Goal: Task Accomplishment & Management: Use online tool/utility

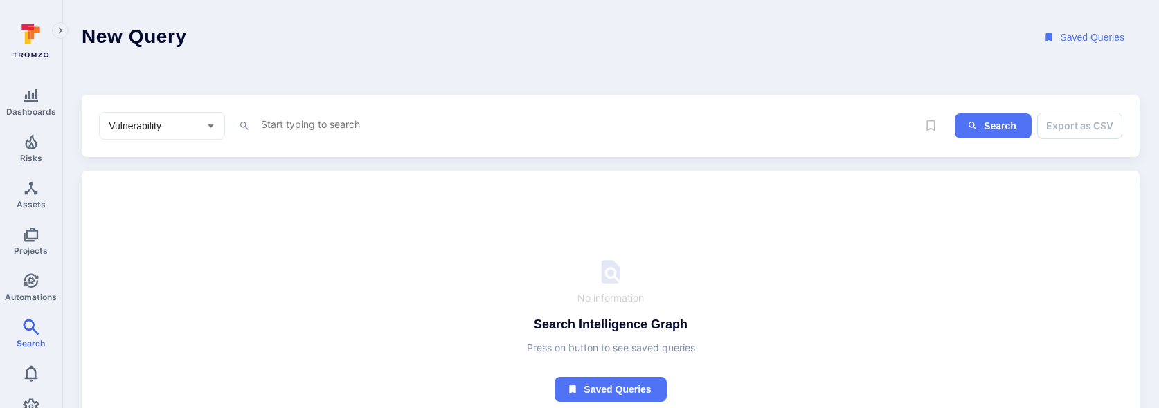
click at [298, 126] on textarea "Intelligence Graph search area" at bounding box center [589, 124] width 658 height 17
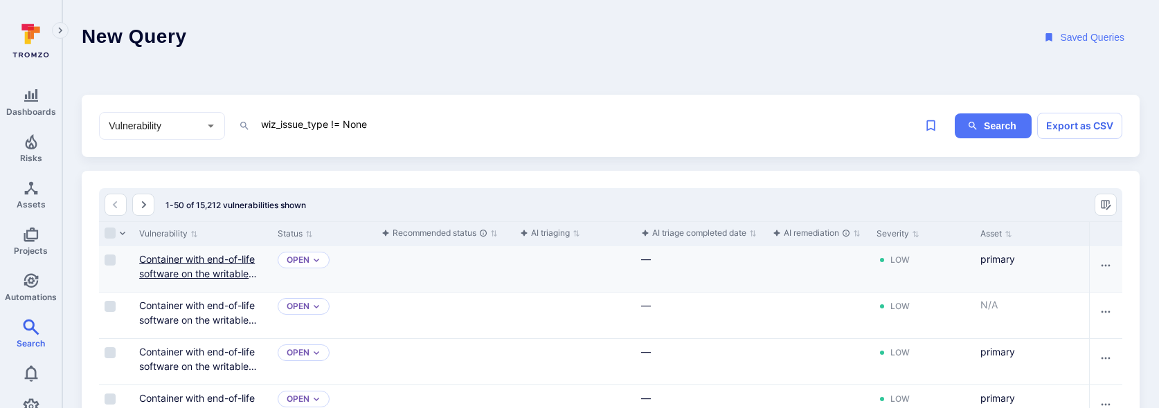
type textarea "wiz_issue_type != None"
click at [181, 264] on link "Container with end-of-life software on the writable layer" at bounding box center [198, 273] width 118 height 41
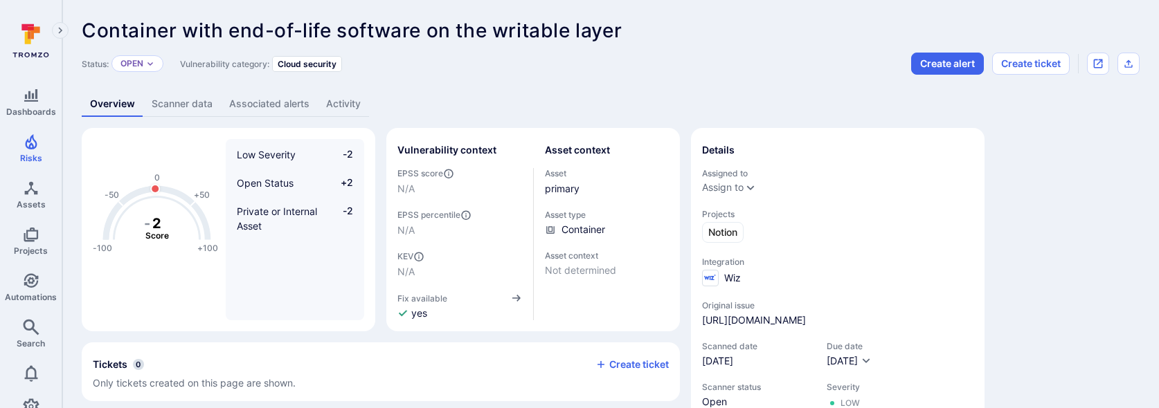
click at [174, 100] on link "Scanner data" at bounding box center [182, 104] width 78 height 26
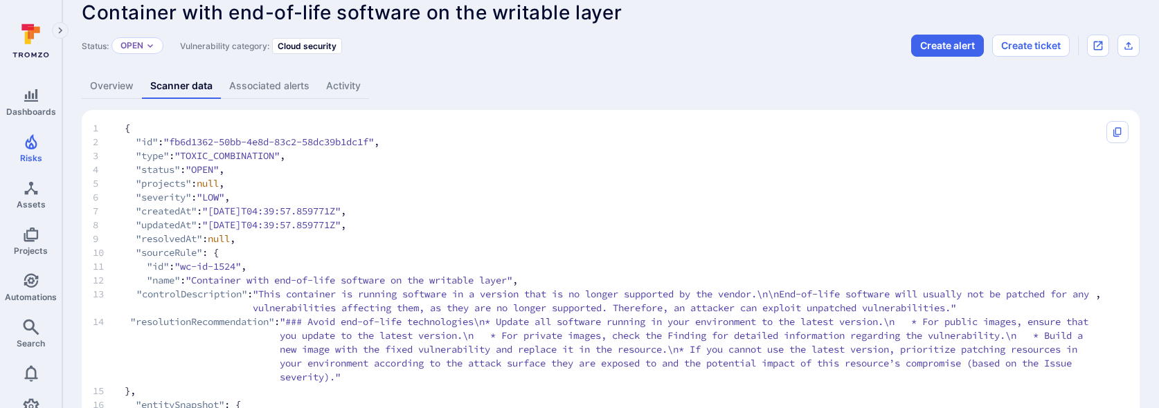
scroll to position [16, 0]
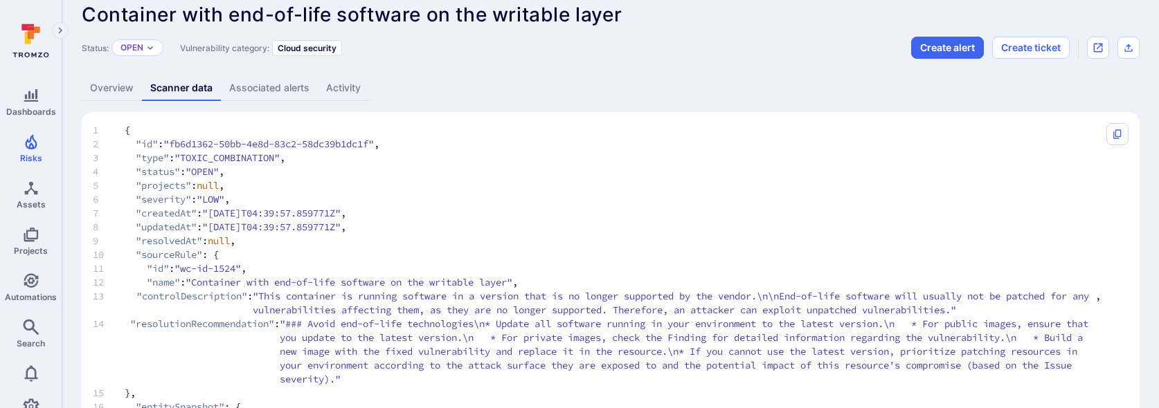
click at [103, 89] on link "Overview" at bounding box center [112, 88] width 60 height 26
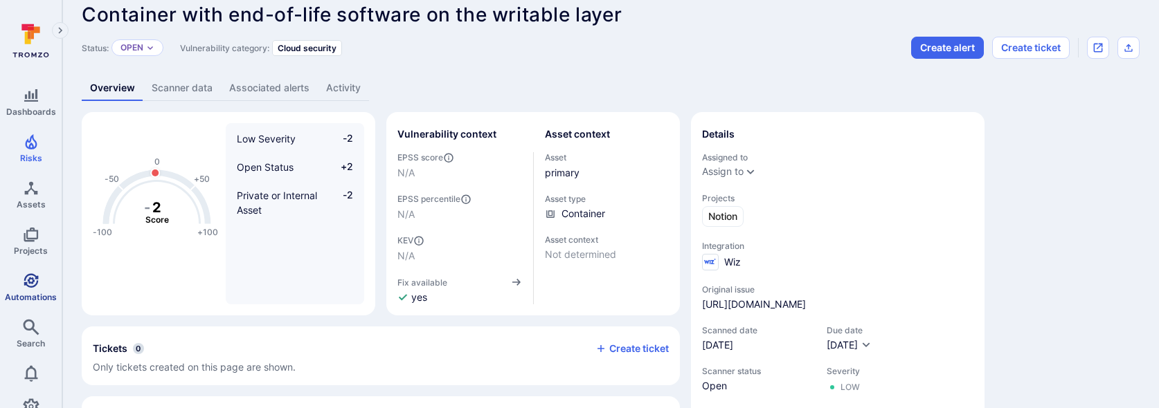
click at [30, 295] on span "Automations" at bounding box center [31, 297] width 52 height 10
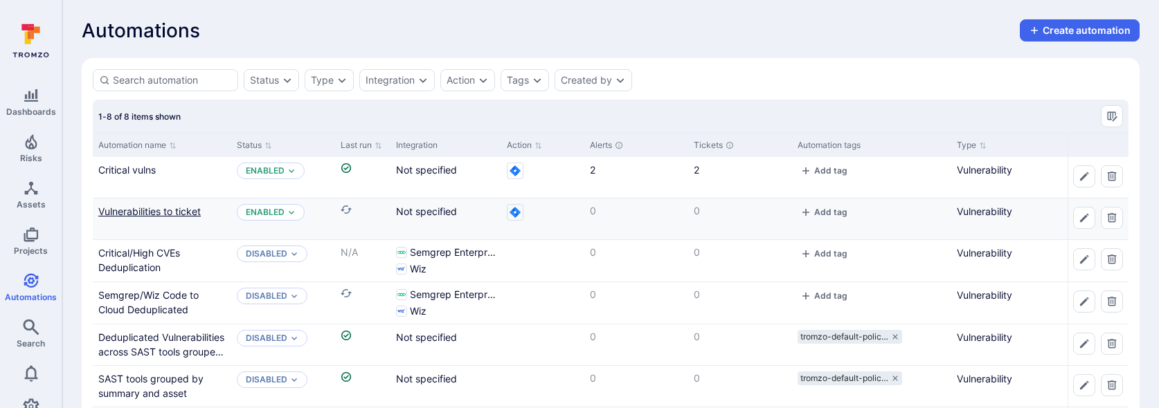
click at [154, 210] on link "Vulnerabilities to ticket" at bounding box center [149, 212] width 102 height 12
click at [141, 257] on link "Critical/High CVEs Deduplication" at bounding box center [139, 260] width 82 height 26
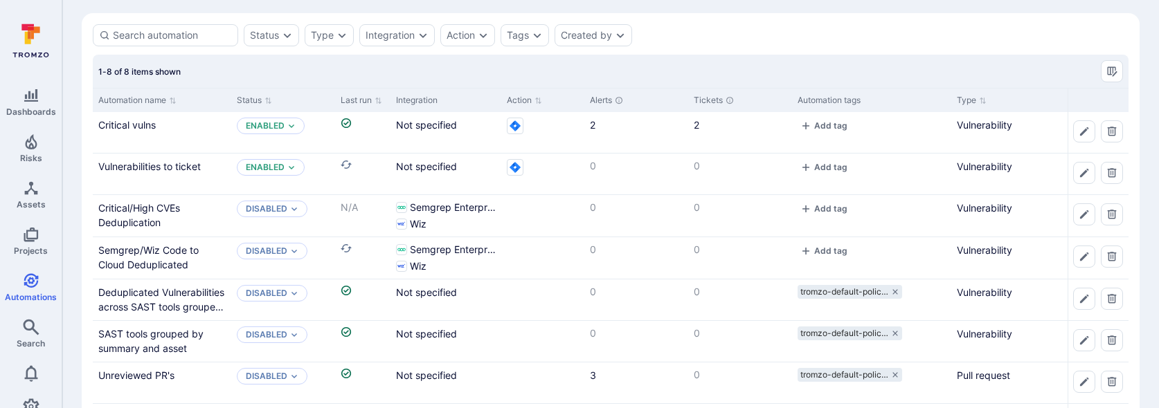
scroll to position [90, 0]
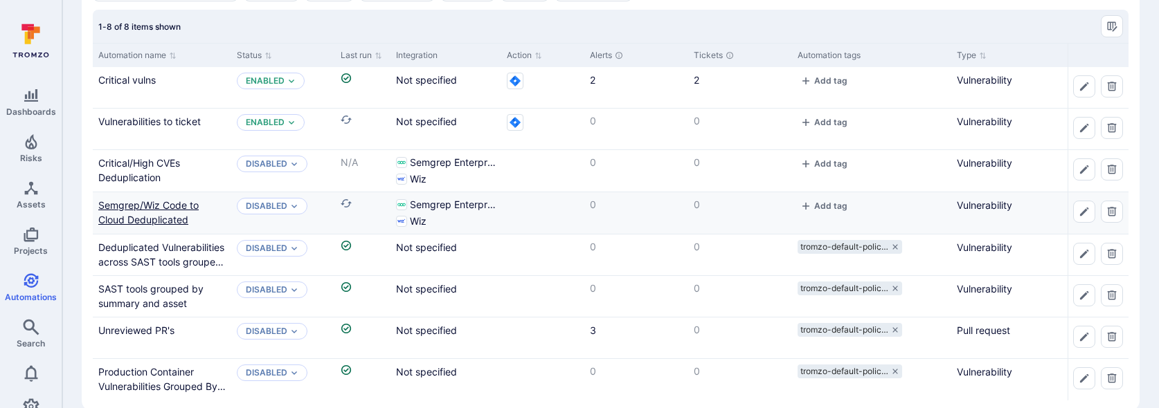
click at [156, 204] on link "Semgrep/Wiz Code to Cloud Deduplicated" at bounding box center [148, 212] width 100 height 26
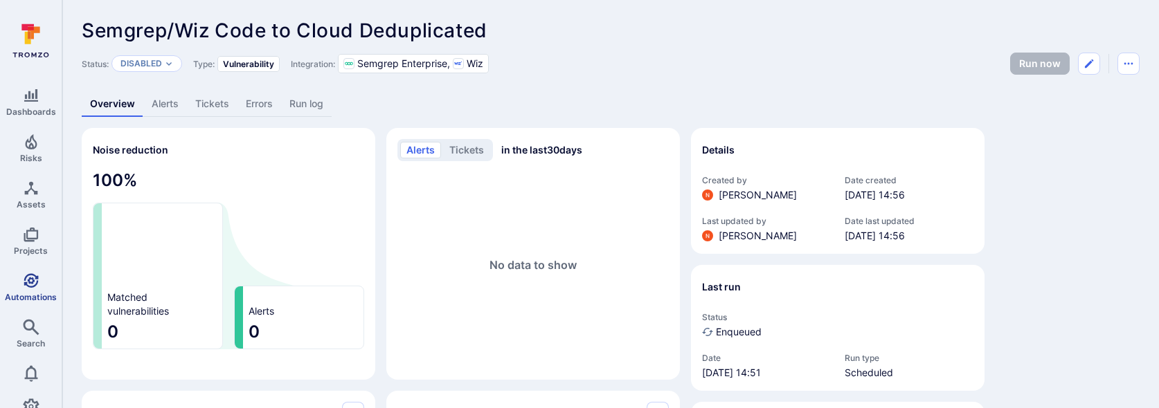
click at [40, 285] on link "Automations" at bounding box center [31, 287] width 62 height 41
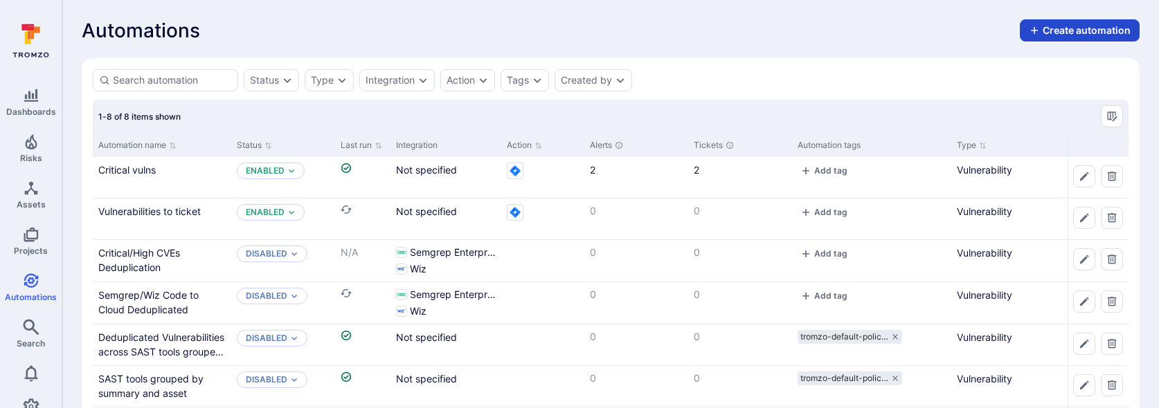
click at [1046, 33] on button "Create automation" at bounding box center [1079, 30] width 120 height 22
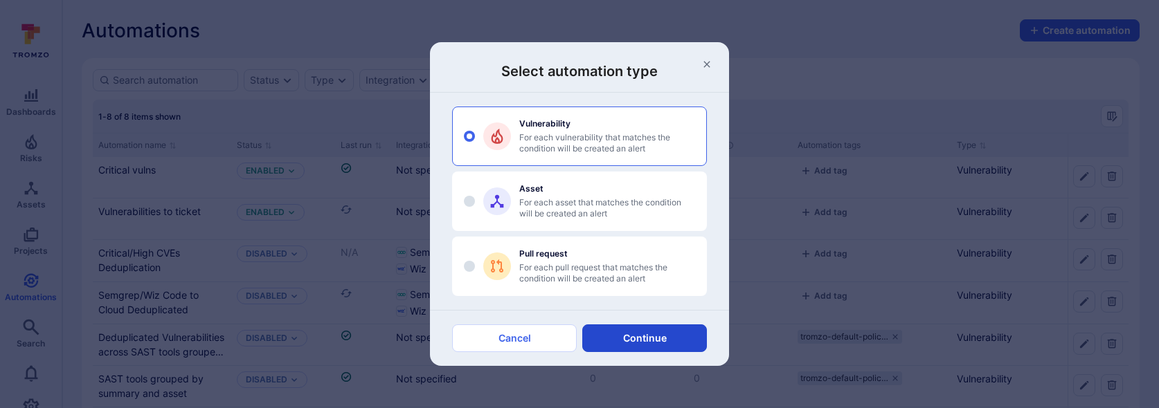
click at [605, 341] on button "Continue" at bounding box center [644, 339] width 125 height 28
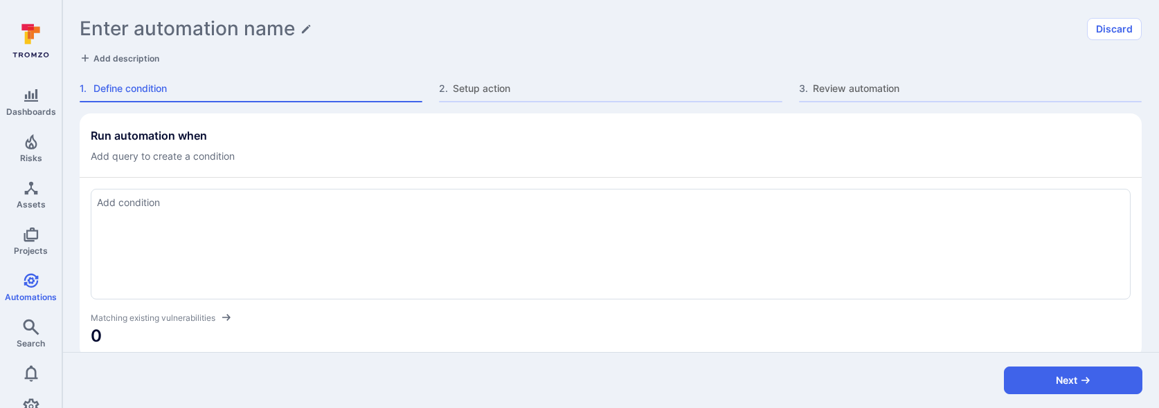
click at [303, 211] on div at bounding box center [611, 244] width 1040 height 111
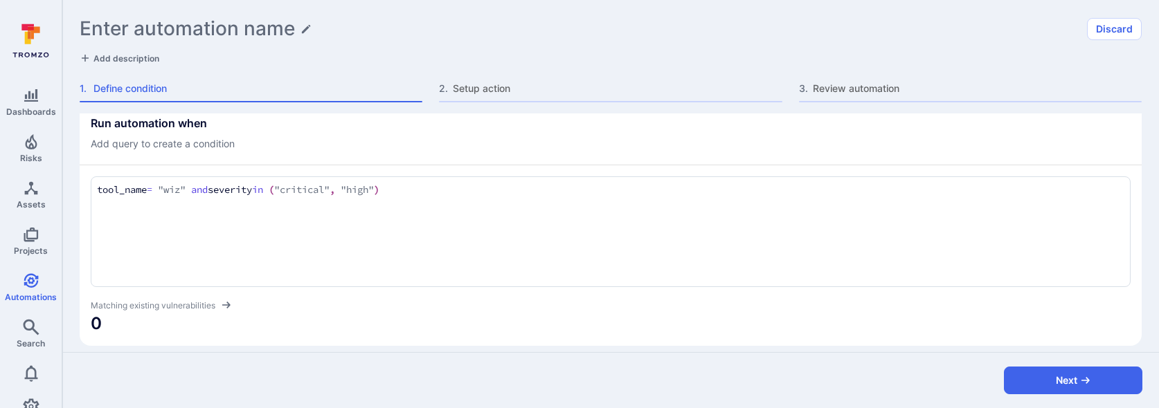
type textarea "tool_name = "wiz" and severity in ("critical", "high")"
click at [393, 151] on section "Run automation when Add query to create a condition tool_name = "wiz" and sever…" at bounding box center [611, 223] width 1062 height 245
click at [442, 192] on textarea "tool_name = "wiz" and severity in ("critical", "high")" at bounding box center [610, 190] width 1027 height 15
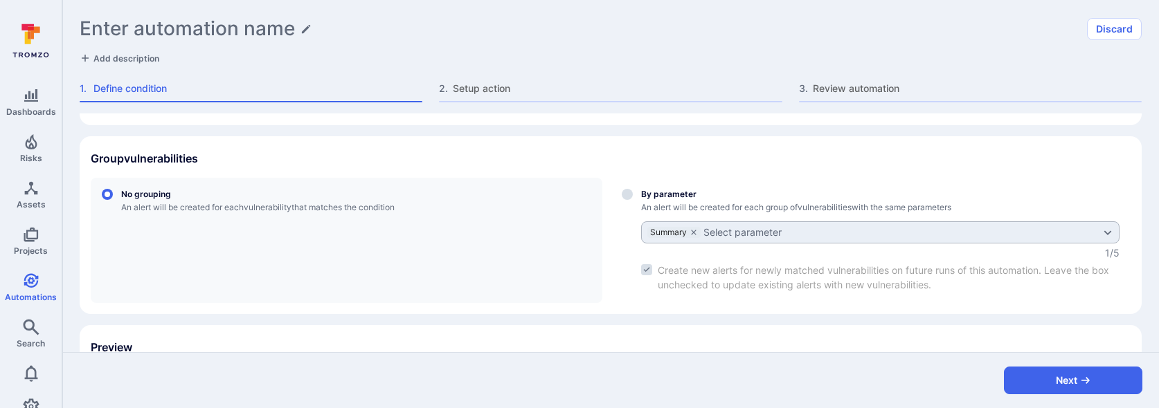
scroll to position [234, 0]
click at [622, 194] on input "By parameter An alert will be created for each group of vulnerabilities with th…" at bounding box center [627, 193] width 11 height 11
radio input "true"
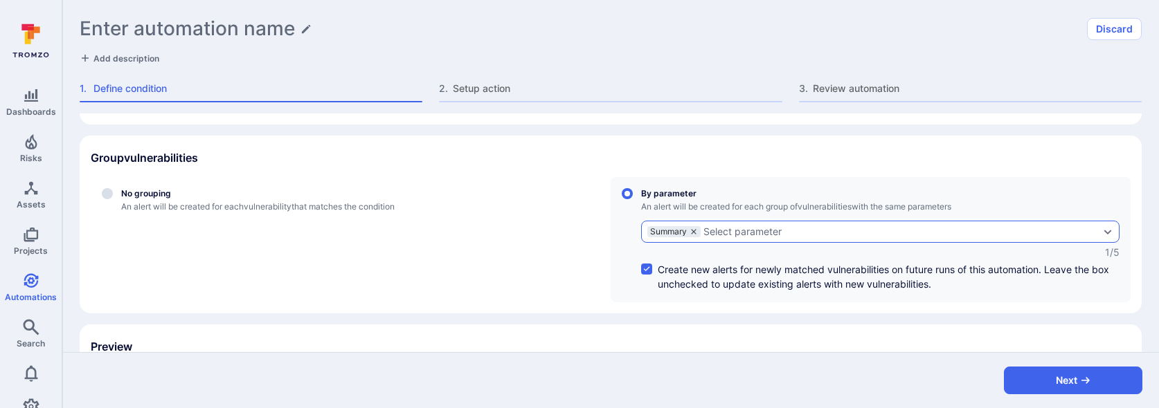
click at [695, 228] on icon "grouping parameters" at bounding box center [693, 232] width 8 height 8
click at [633, 199] on input "By parameter An alert will be created for each group of vulnerabilities with th…" at bounding box center [627, 193] width 11 height 11
click at [691, 234] on div "Select parameter" at bounding box center [686, 231] width 78 height 11
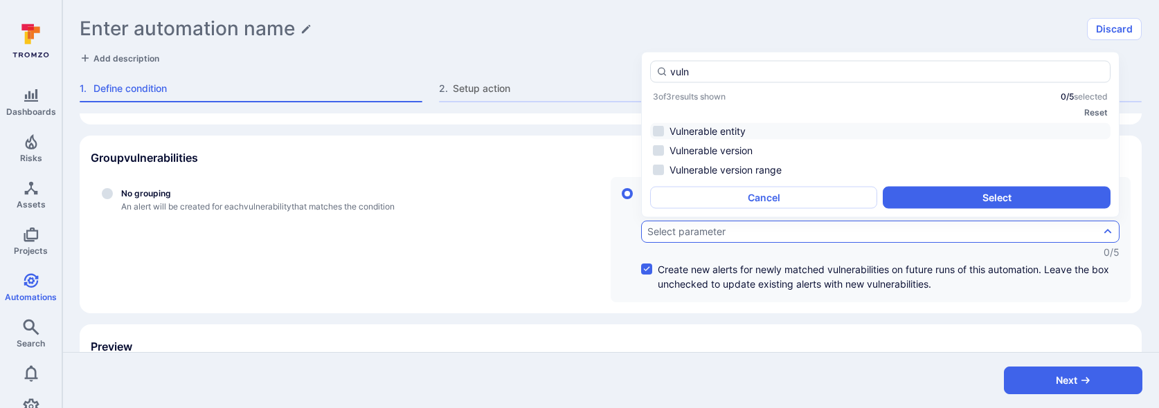
click at [750, 134] on li "Vulnerable entity" at bounding box center [880, 131] width 460 height 17
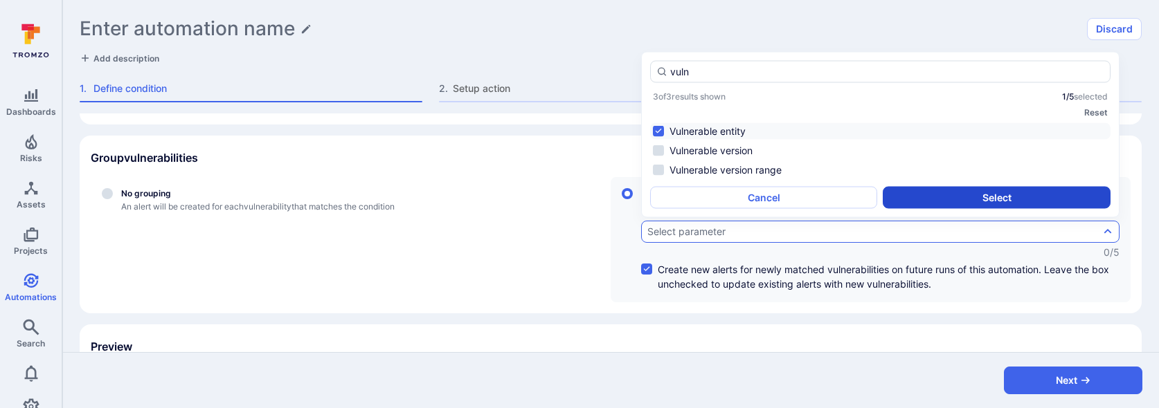
type input "vuln"
click at [917, 189] on button "Select" at bounding box center [995, 198] width 227 height 22
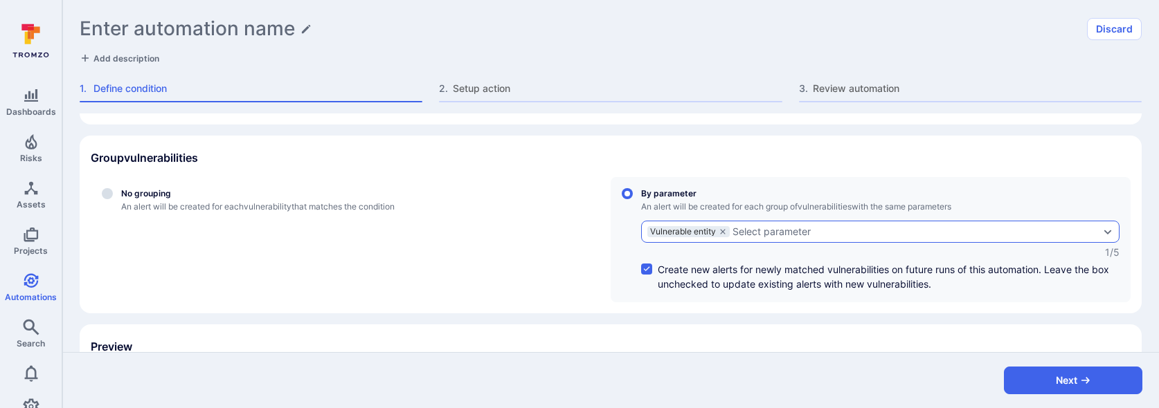
click at [792, 227] on div "Select parameter" at bounding box center [771, 231] width 78 height 11
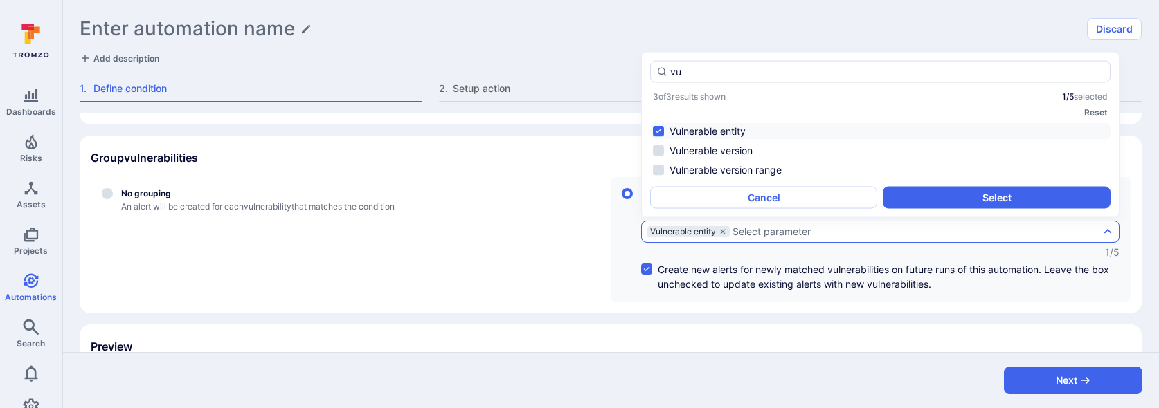
type input "v"
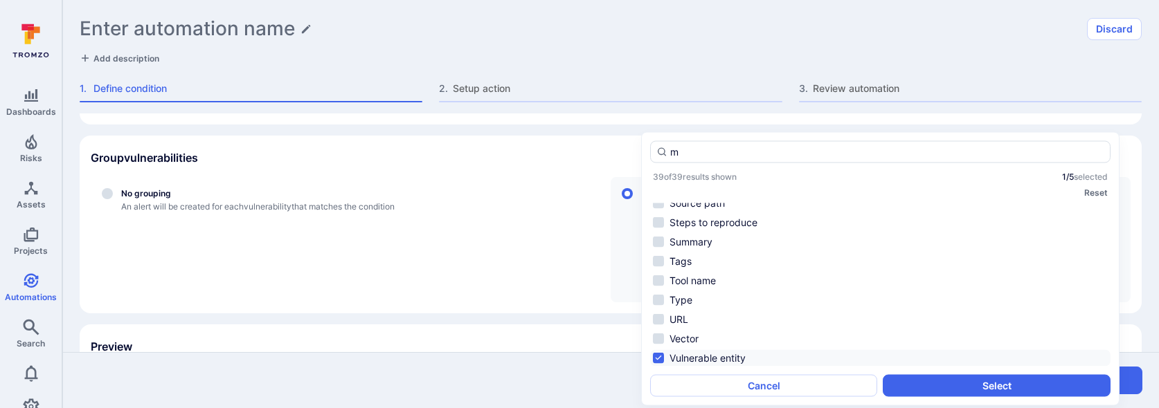
scroll to position [0, 0]
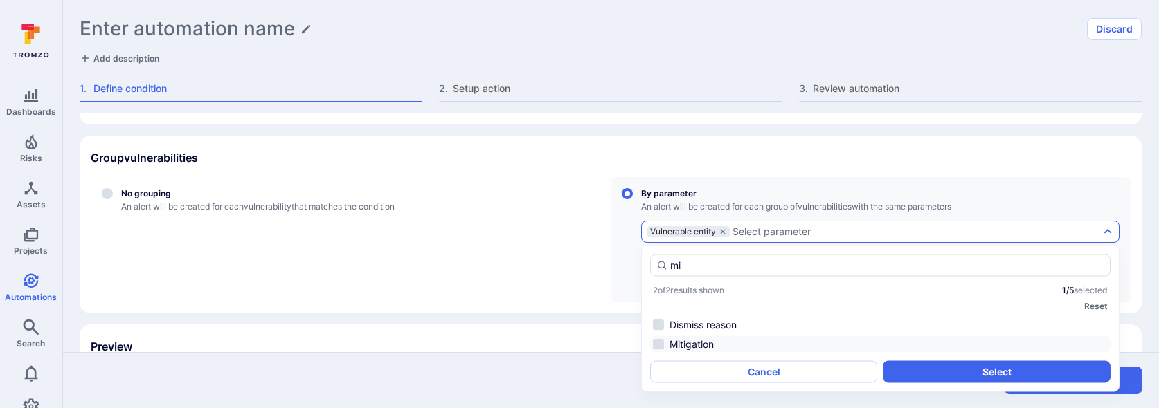
click at [709, 342] on li "Mitigation" at bounding box center [880, 344] width 460 height 17
type input "mi"
click at [908, 363] on button "Select" at bounding box center [995, 372] width 227 height 22
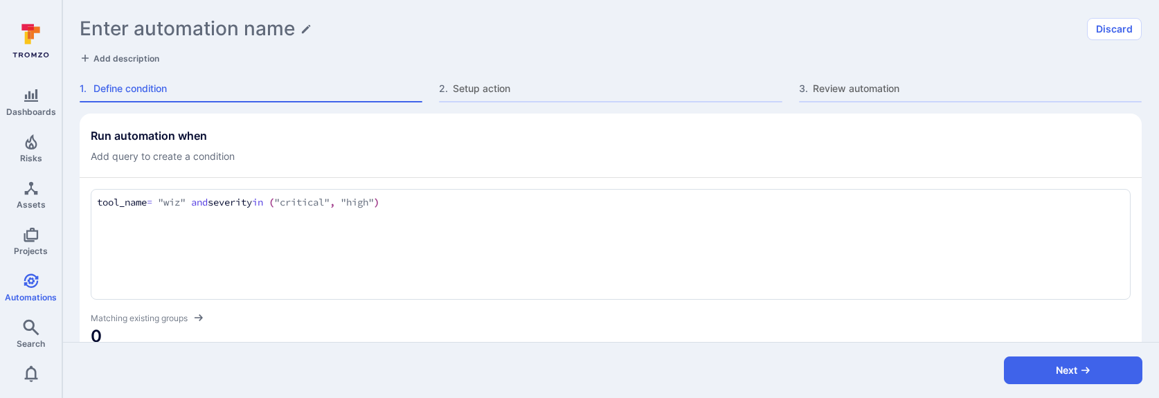
drag, startPoint x: 466, startPoint y: 201, endPoint x: 70, endPoint y: 197, distance: 396.6
click at [69, 197] on div "Run automation when Add query to create a condition tool_name = "wiz" and sever…" at bounding box center [610, 228] width 1096 height 228
click at [428, 201] on textarea "tool_name = "wiz" and severity in ("critical", "high")" at bounding box center [610, 202] width 1027 height 15
type textarea "tool_name = "wiz" and severity in ("critical", "high") and vulnerable_entity !=…"
click at [505, 348] on div "Next" at bounding box center [610, 370] width 1096 height 56
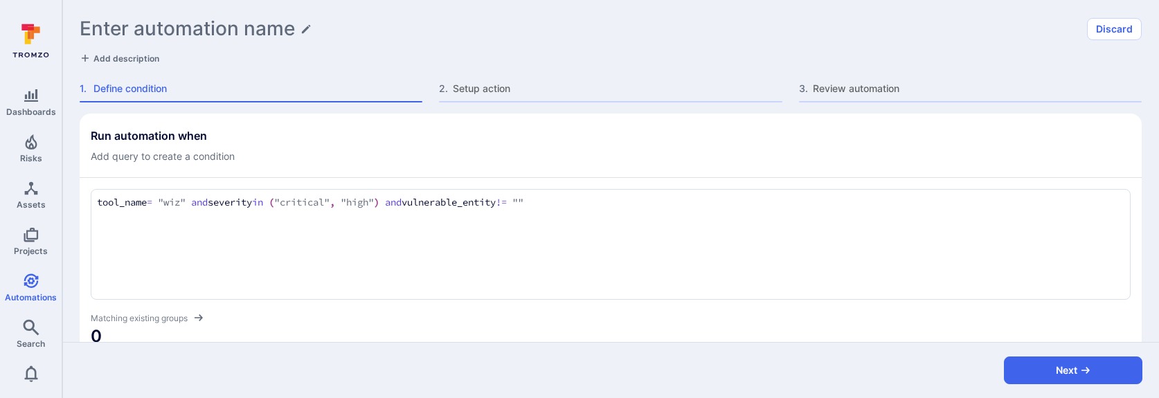
click at [505, 332] on span "0" at bounding box center [611, 336] width 1040 height 22
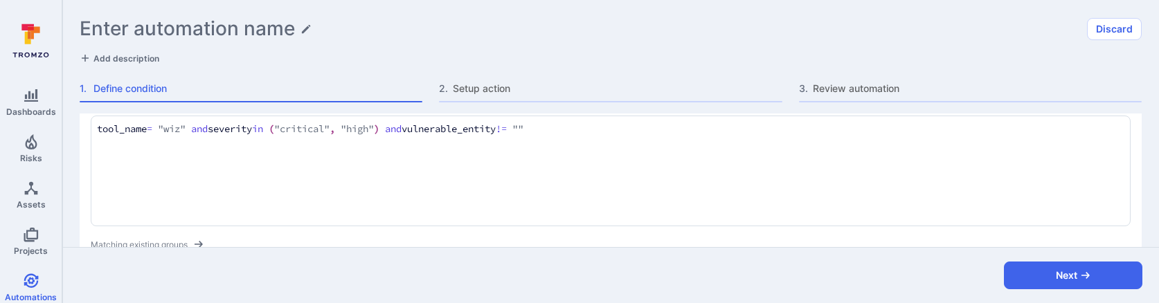
scroll to position [53, 0]
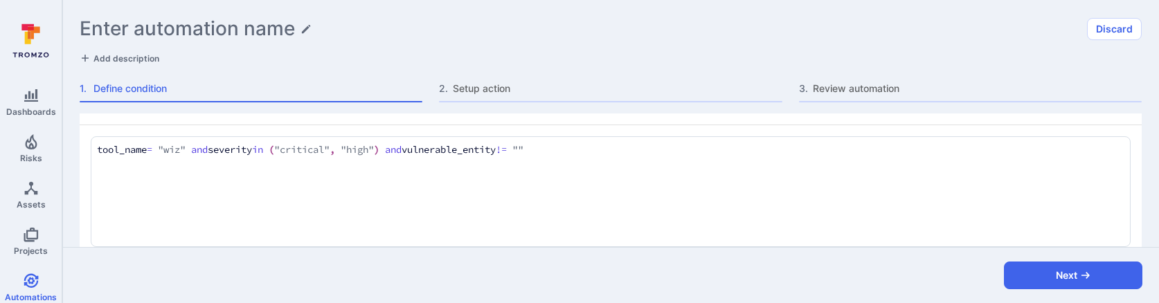
drag, startPoint x: 592, startPoint y: 148, endPoint x: 88, endPoint y: 150, distance: 503.9
click at [88, 150] on section "Run automation when Add query to create a condition tool_name = "wiz" and sever…" at bounding box center [611, 183] width 1062 height 245
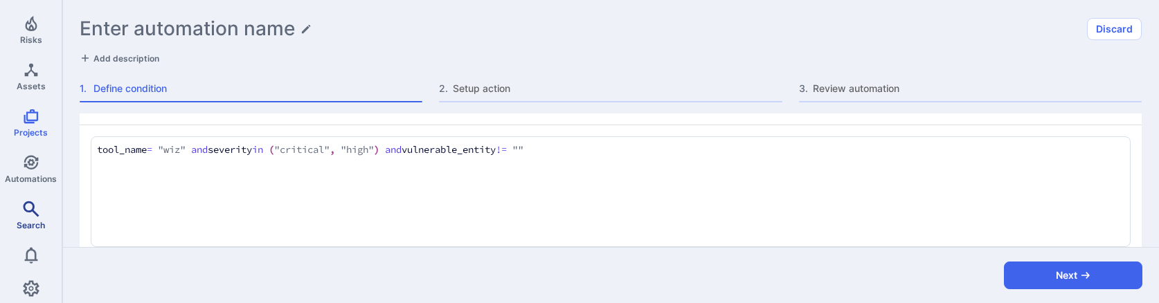
click at [26, 215] on icon "Search" at bounding box center [31, 209] width 17 height 17
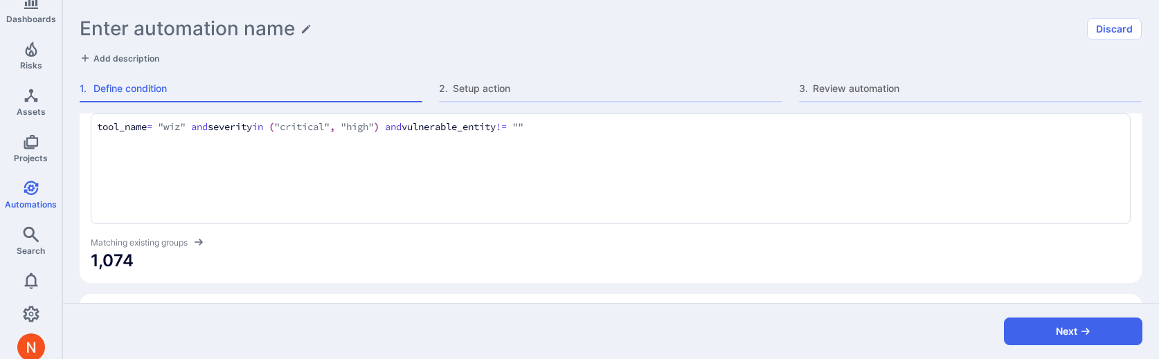
scroll to position [0, 0]
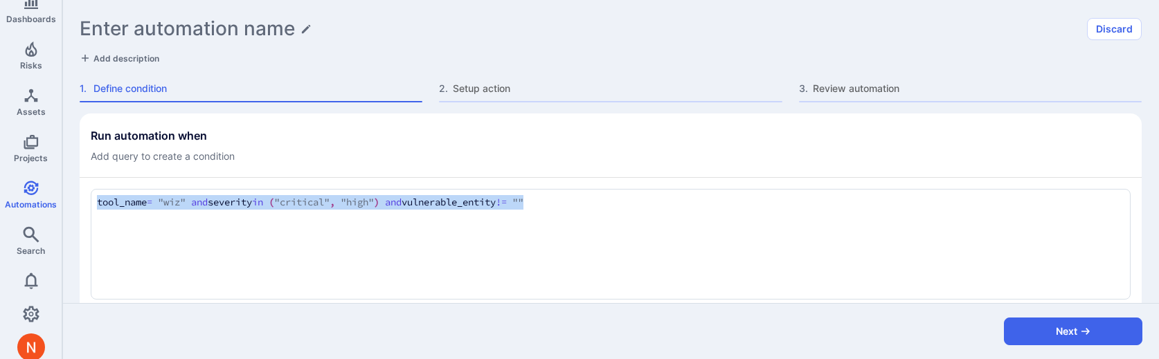
drag, startPoint x: 613, startPoint y: 210, endPoint x: 127, endPoint y: 182, distance: 486.6
click at [127, 182] on div "tool_name = "wiz" and severity in ("critical", "high") and vulnerable_entity !=…" at bounding box center [611, 263] width 1040 height 170
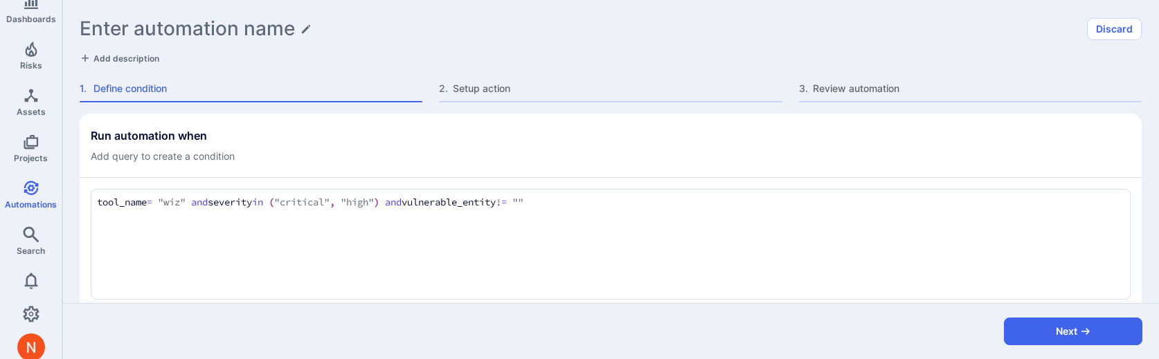
click at [118, 209] on textarea "tool_name = "wiz" and severity in ("critical", "high") and vulnerable_entity !=…" at bounding box center [610, 202] width 1027 height 15
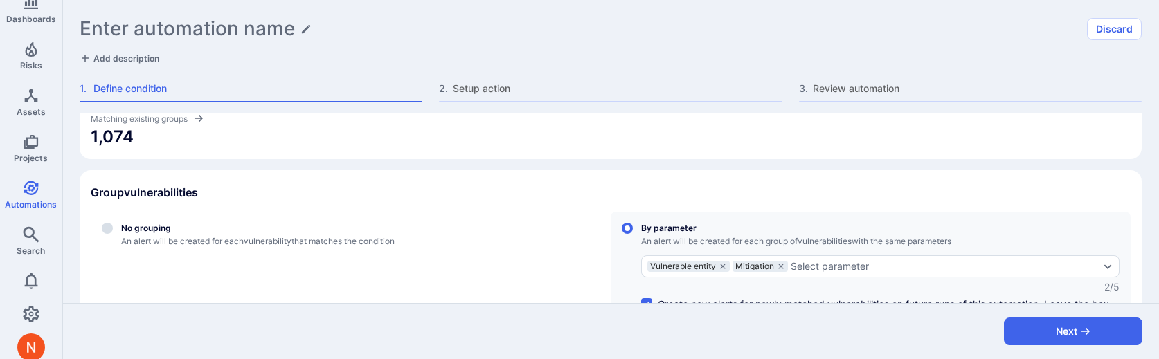
scroll to position [244, 0]
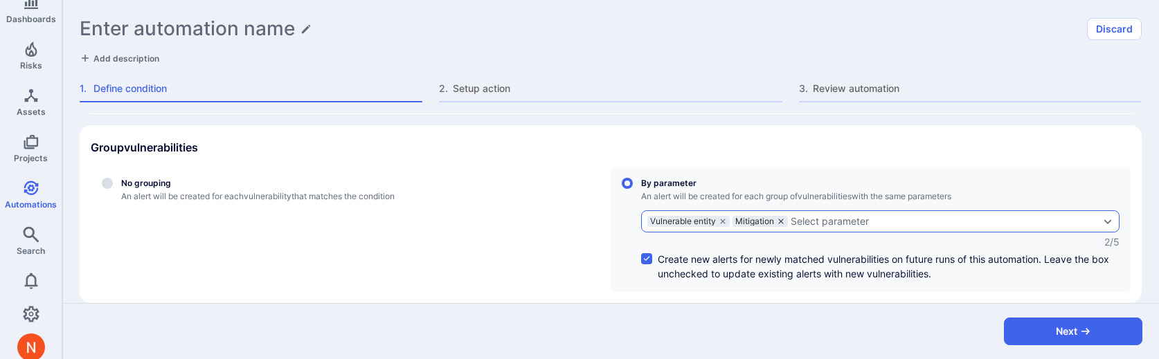
click at [781, 220] on icon "grouping parameters" at bounding box center [780, 221] width 5 height 5
click at [633, 189] on input "By parameter An alert will be created for each group of vulnerabilities with th…" at bounding box center [627, 183] width 11 height 11
click at [781, 221] on div "Select parameter" at bounding box center [771, 221] width 78 height 11
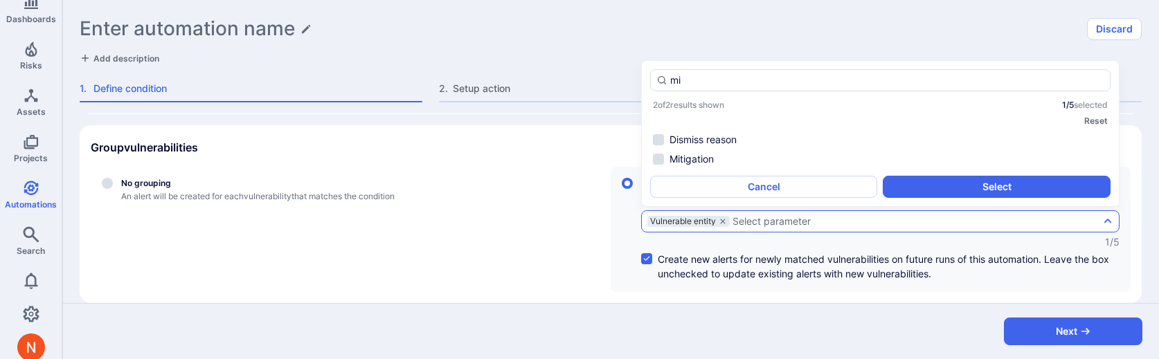
type input "m"
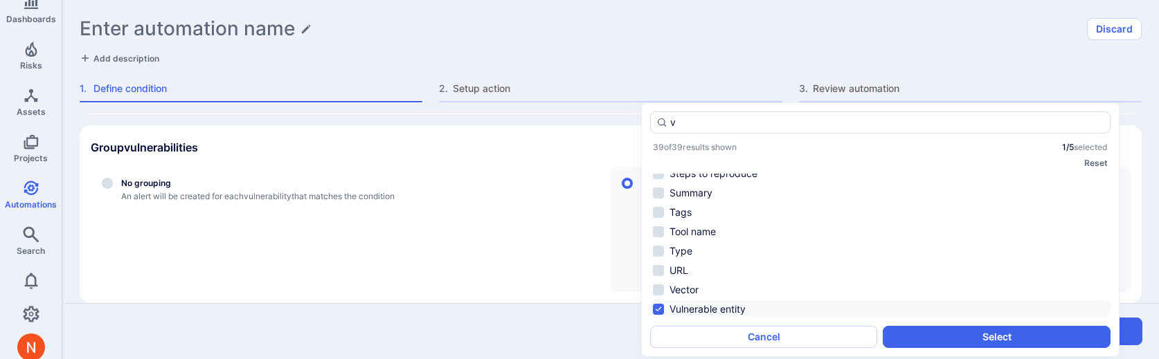
scroll to position [0, 0]
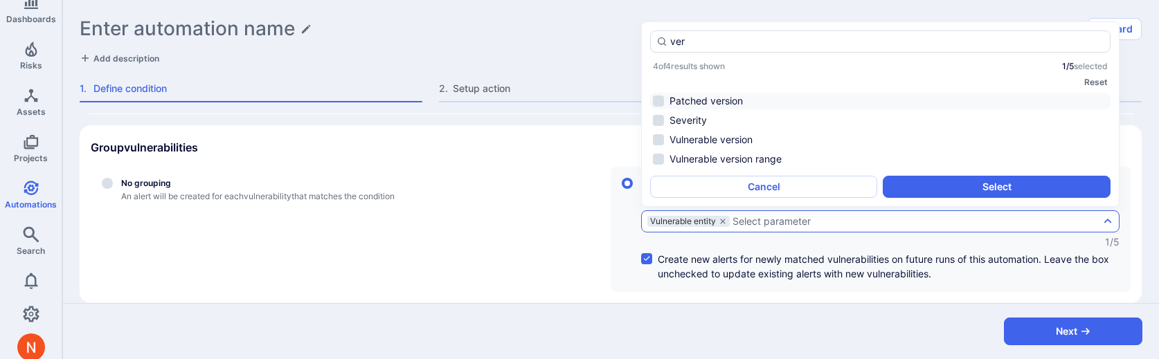
click at [726, 105] on li "Patched version" at bounding box center [880, 101] width 460 height 17
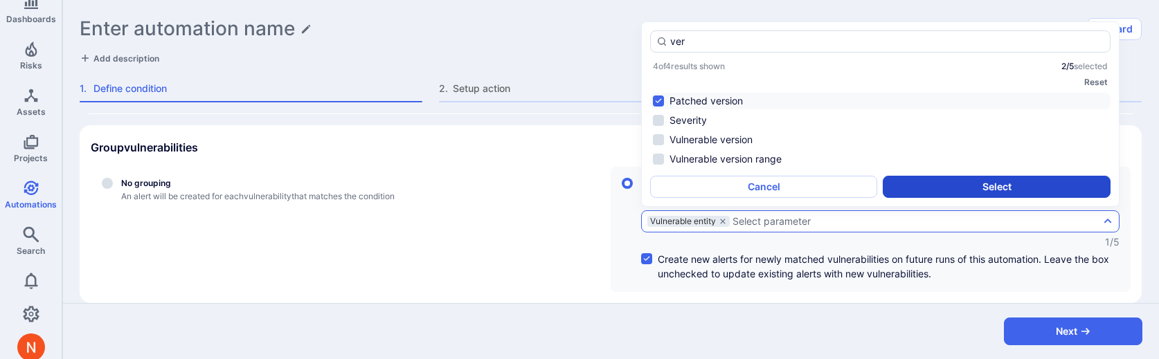
type input "ver"
click at [936, 192] on button "Select" at bounding box center [995, 187] width 227 height 22
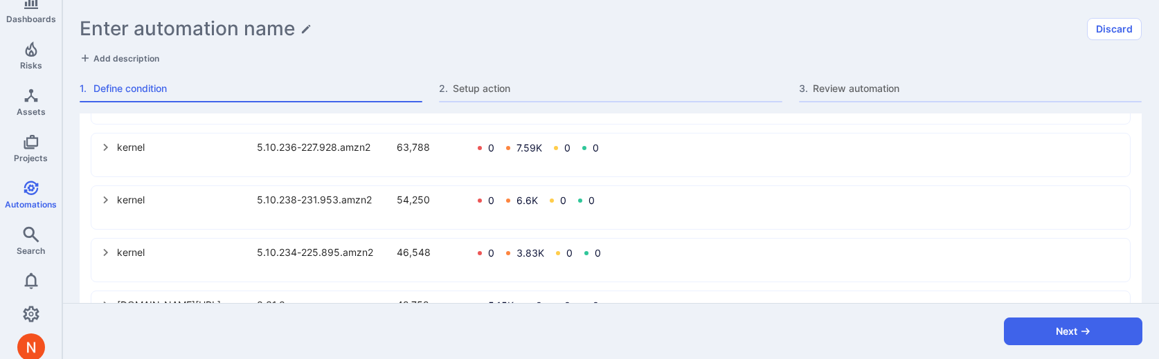
scroll to position [941, 0]
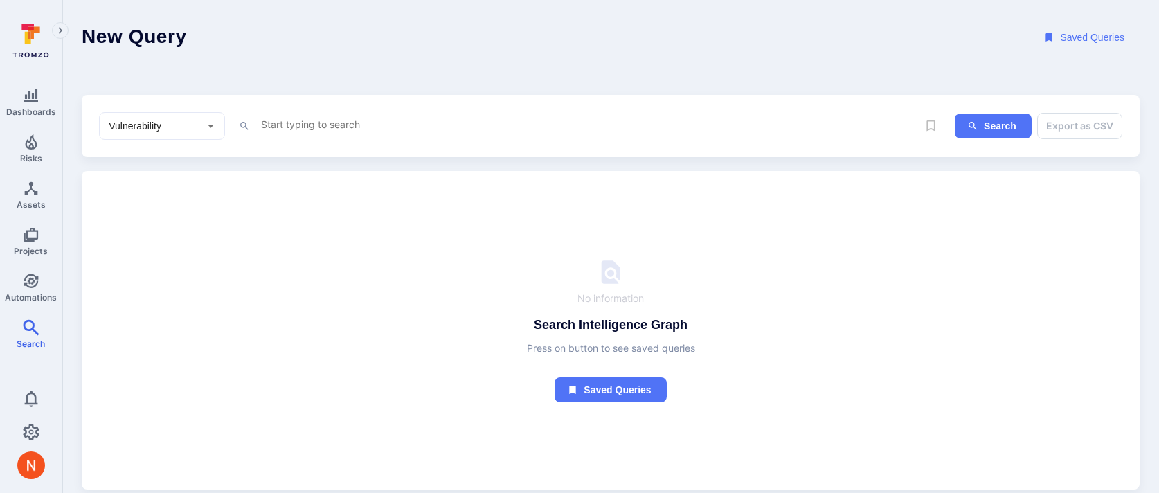
click at [287, 118] on textarea "Intelligence Graph search area" at bounding box center [589, 124] width 658 height 17
paste textarea "tool_name = "wiz" and severity in ("critical", "high") and vulnerable_entity !=…"
type textarea "tool_name = "wiz" and severity in ("critical", "high") and vulnerable_entity !=…"
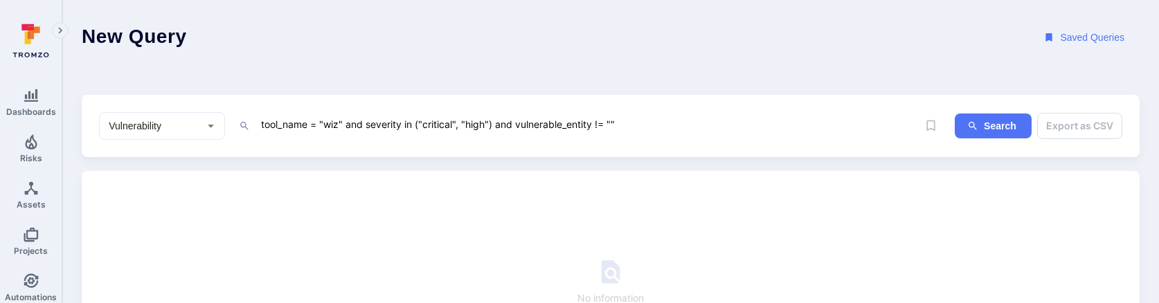
click at [627, 112] on div "Vulnerability ​ tool_name = "wiz" and severity in ("critical", "high") and vuln…" at bounding box center [508, 126] width 818 height 28
click at [628, 125] on textarea "tool_name = "wiz" and severity in ("critical", "high") and vulnerable_entity !=…" at bounding box center [589, 124] width 658 height 17
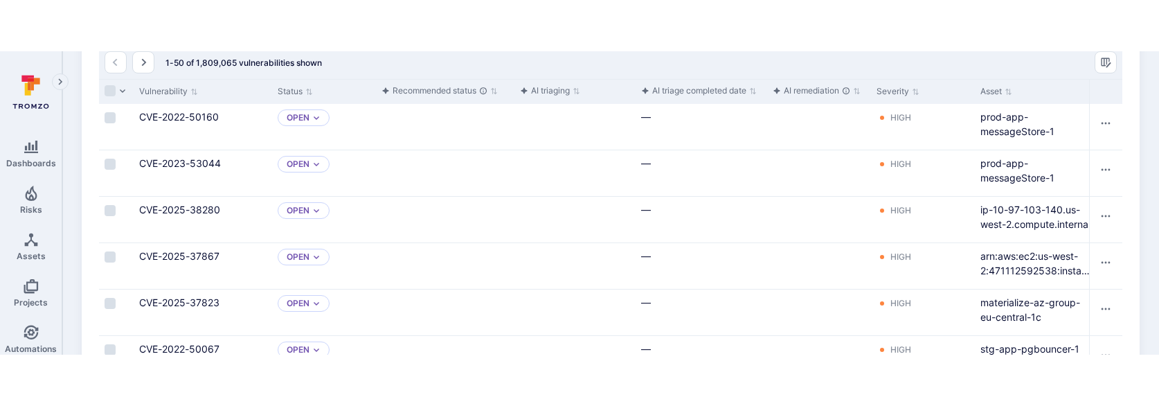
scroll to position [198, 0]
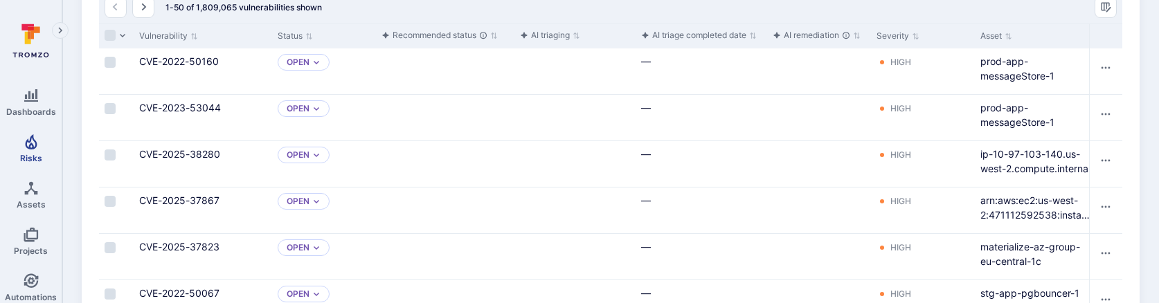
click at [13, 159] on link "Risks" at bounding box center [31, 148] width 62 height 41
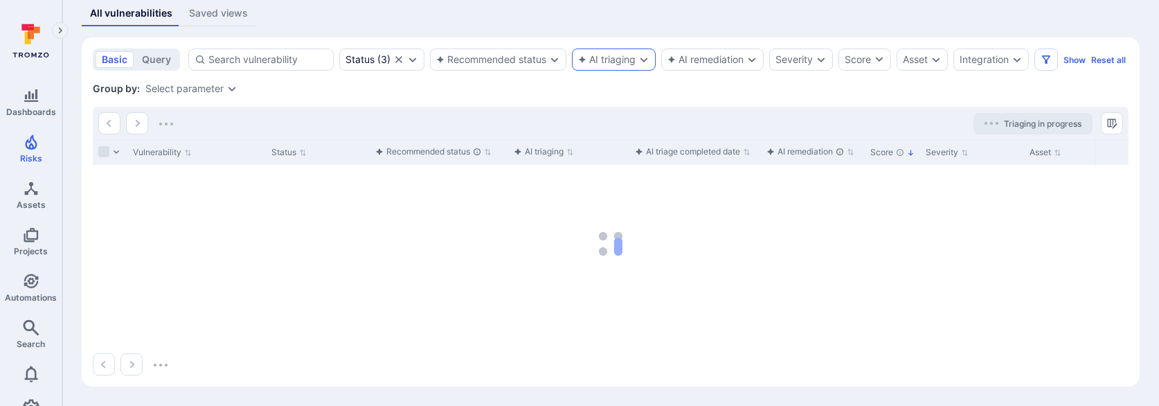
scroll to position [298, 0]
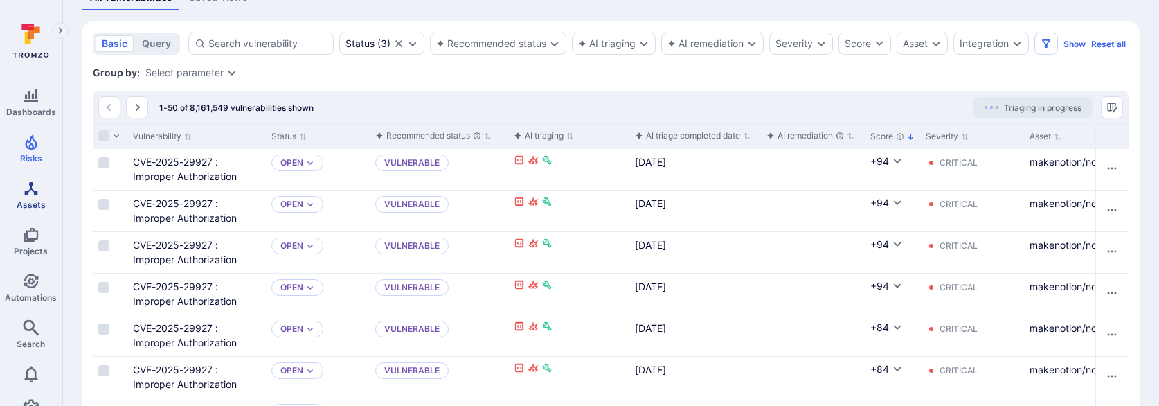
click at [37, 194] on icon "Assets" at bounding box center [31, 188] width 17 height 17
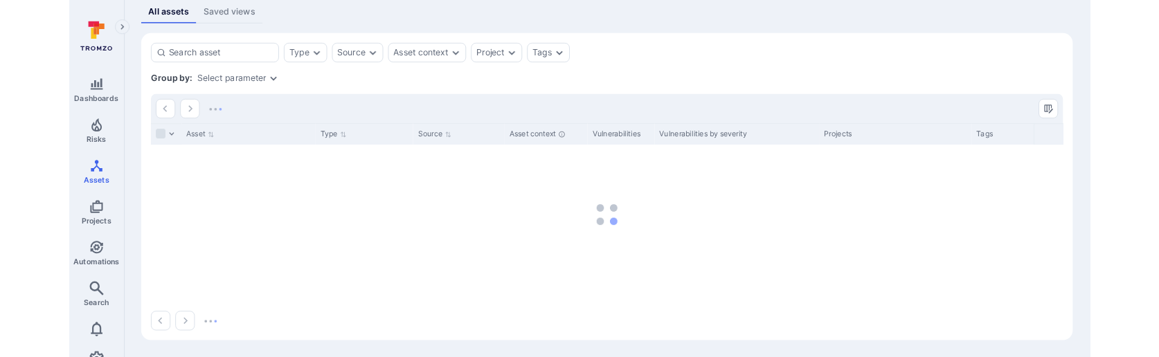
scroll to position [298, 0]
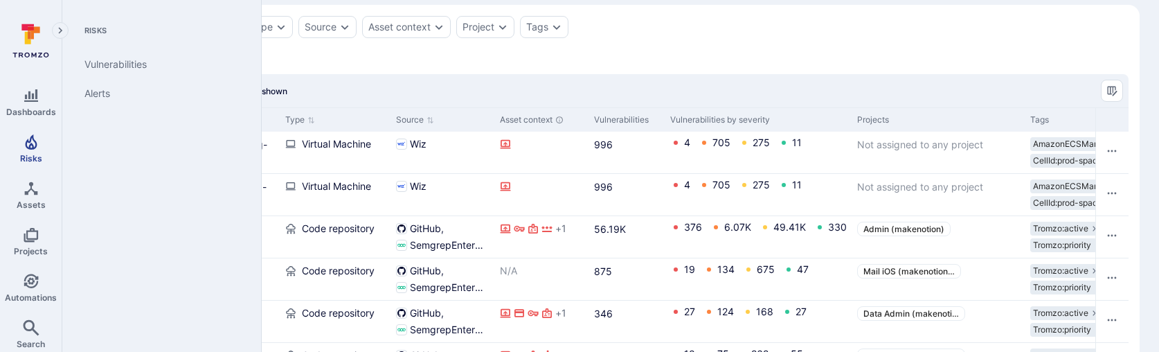
click at [30, 156] on span "Risks" at bounding box center [31, 158] width 22 height 10
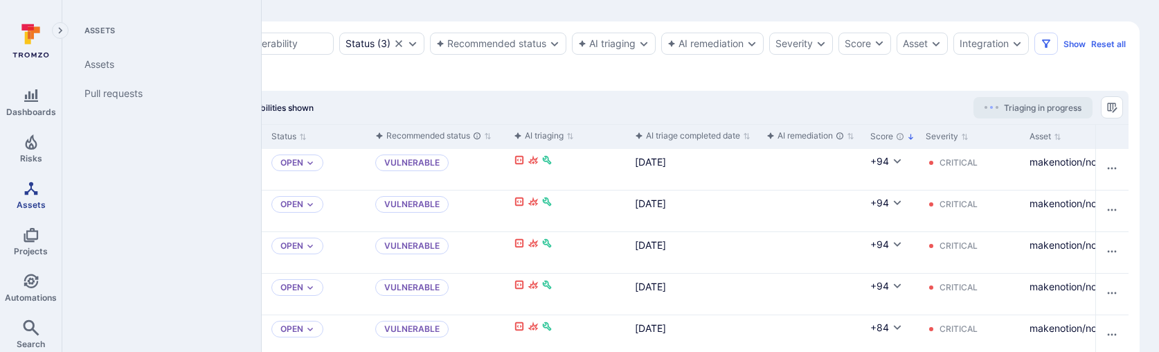
click at [39, 197] on link "Assets" at bounding box center [31, 194] width 62 height 41
